Goal: Task Accomplishment & Management: Manage account settings

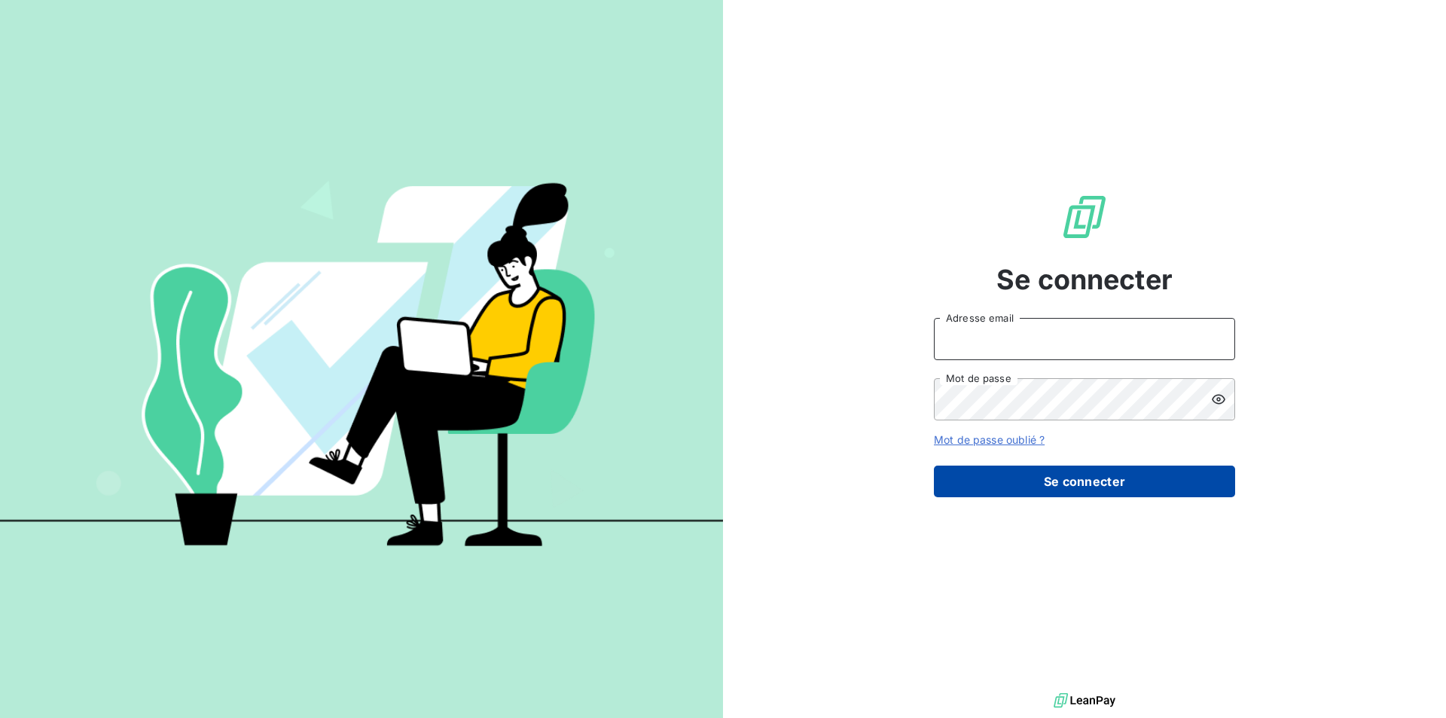
type input "[EMAIL_ADDRESS][DOMAIN_NAME]"
click at [1089, 483] on button "Se connecter" at bounding box center [1084, 481] width 301 height 32
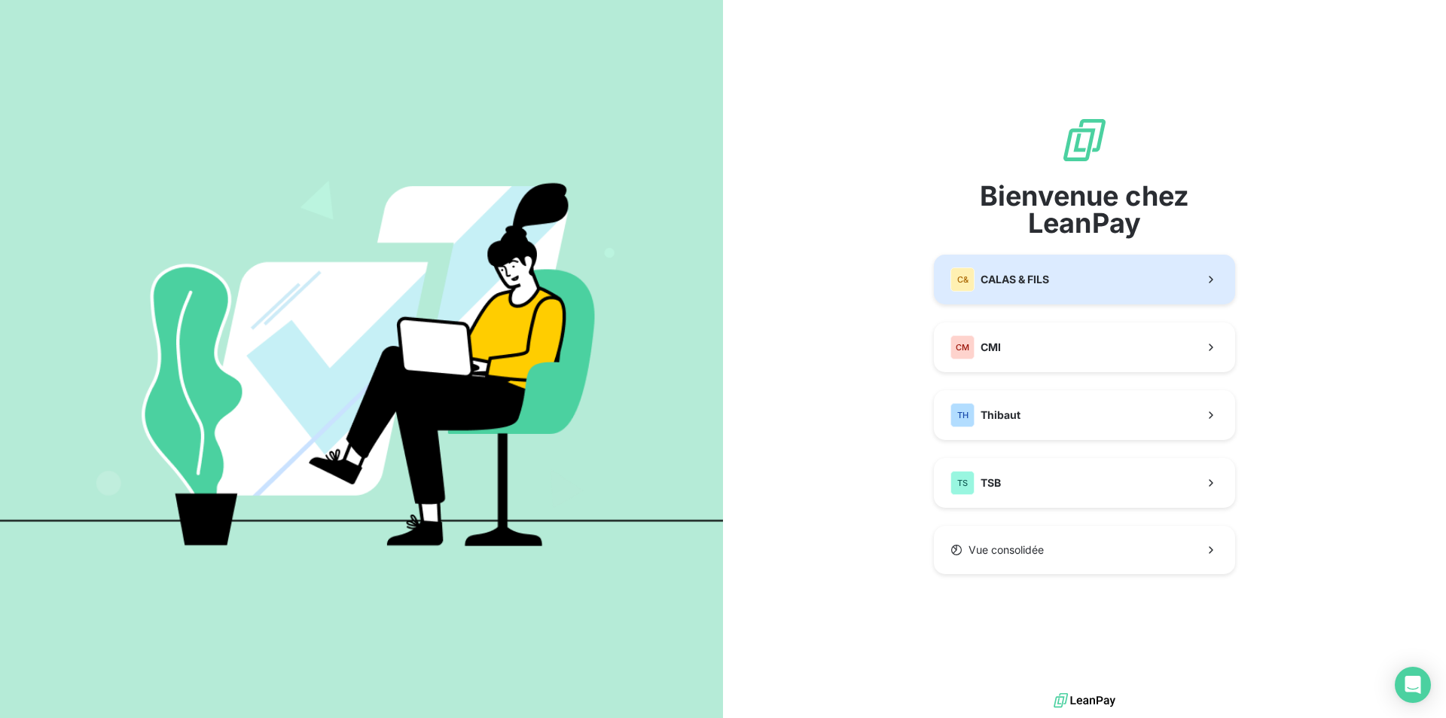
click at [1026, 279] on span "CALAS & FILS" at bounding box center [1014, 279] width 69 height 15
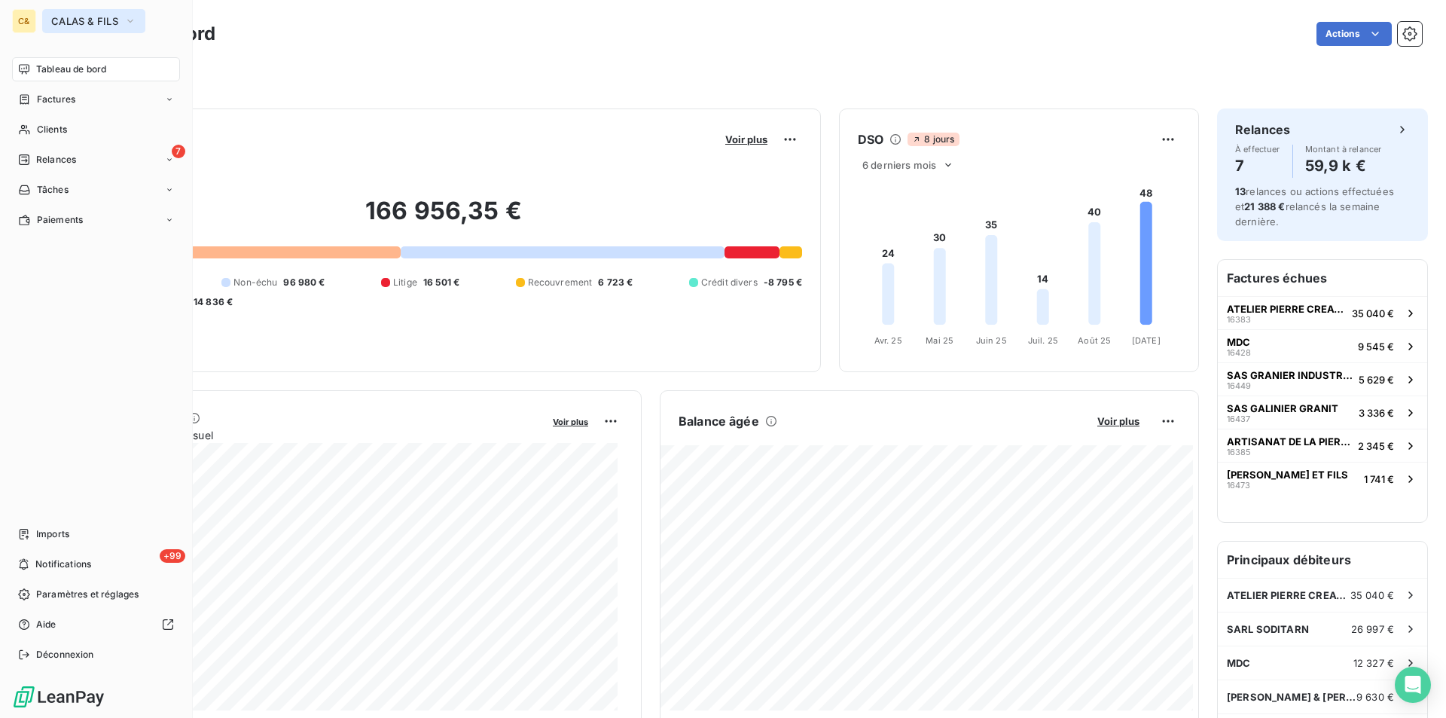
click at [64, 16] on span "CALAS & FILS" at bounding box center [84, 21] width 67 height 12
click at [43, 122] on div "Clients" at bounding box center [96, 129] width 168 height 24
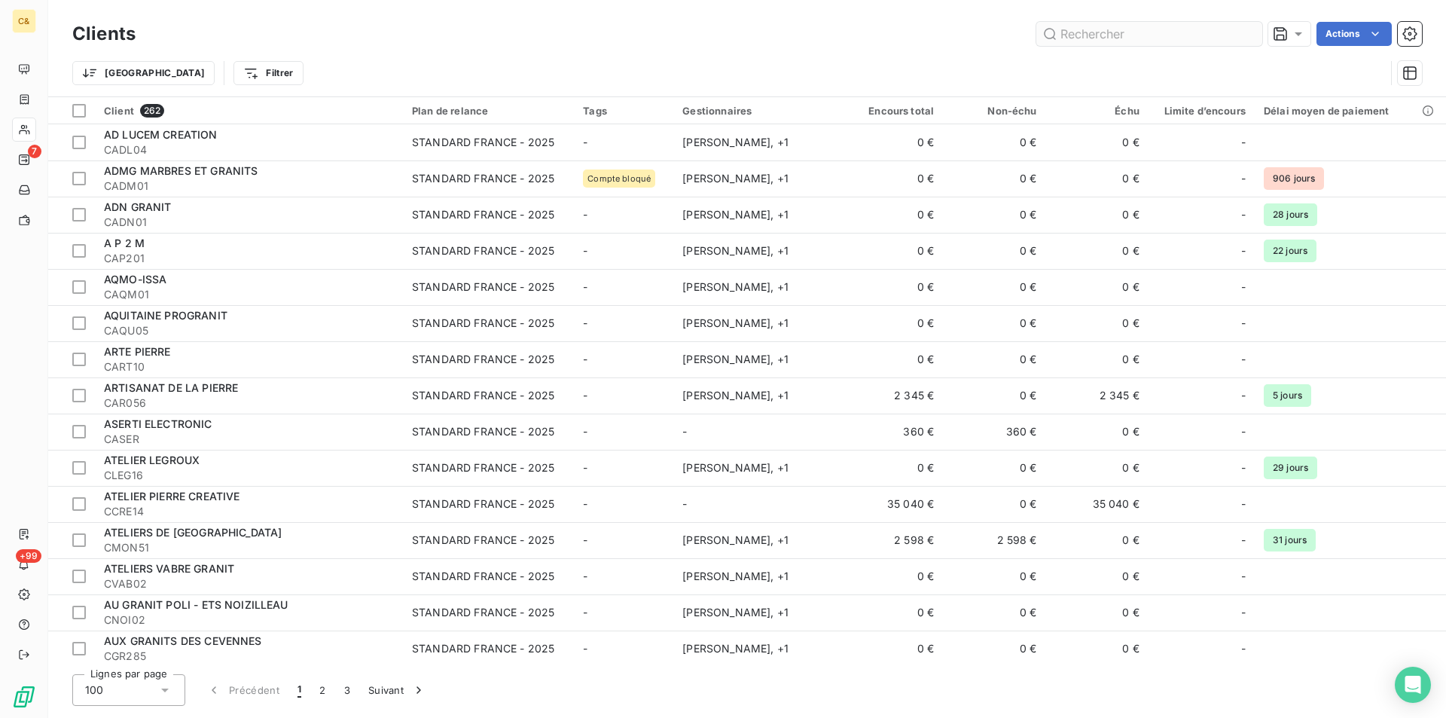
click at [1067, 34] on input "text" at bounding box center [1149, 34] width 226 height 24
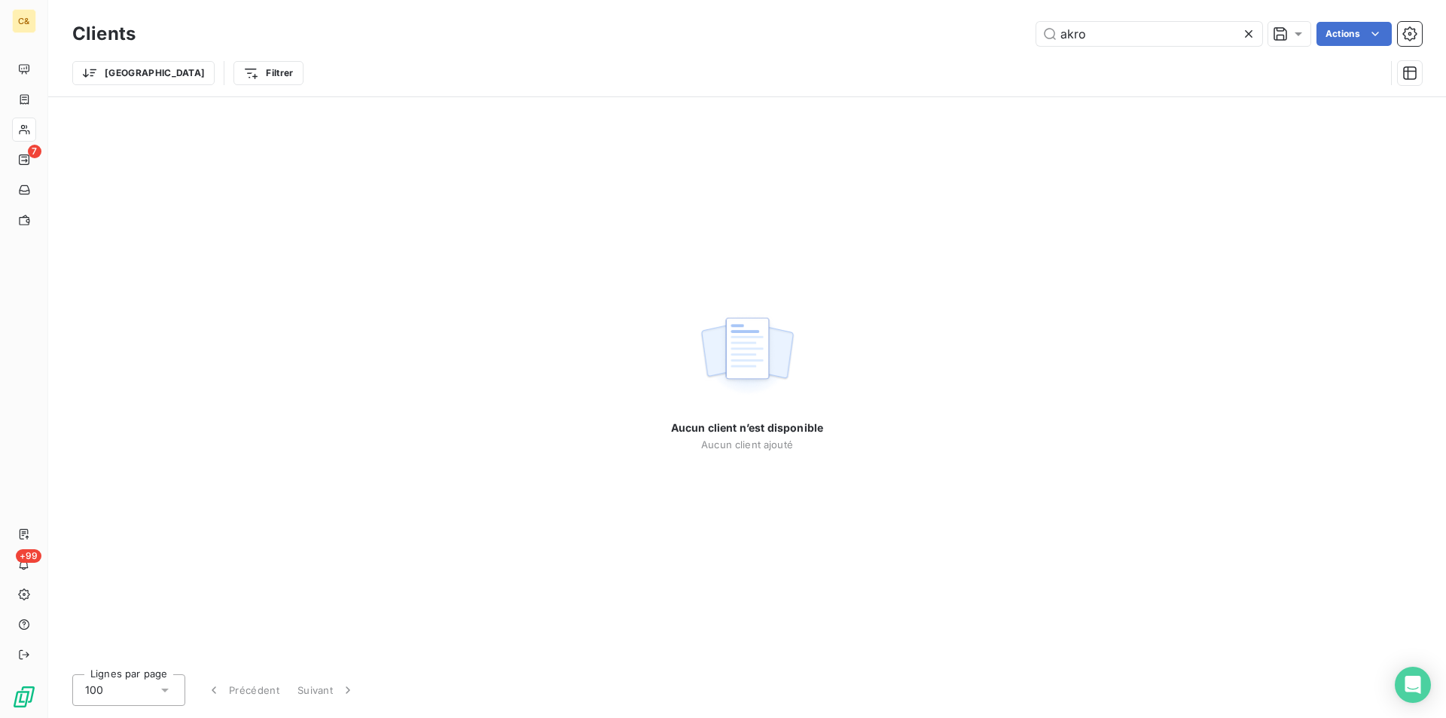
type input "akro"
